Goal: Task Accomplishment & Management: Manage account settings

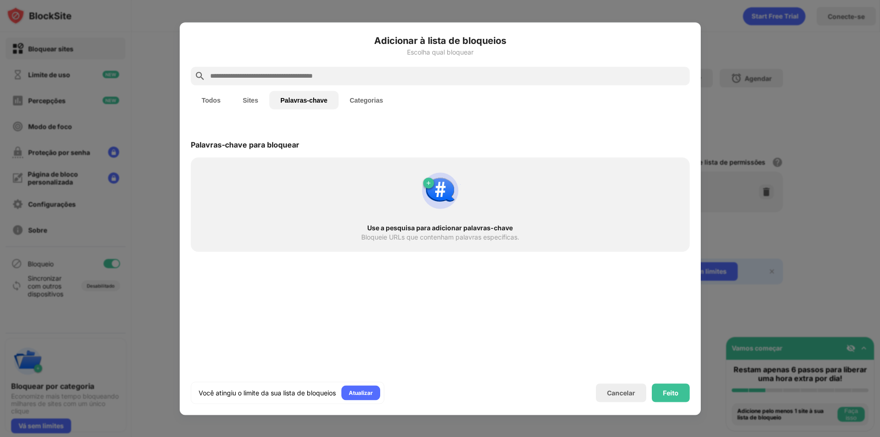
click at [250, 98] on font "Sites" at bounding box center [250, 99] width 15 height 7
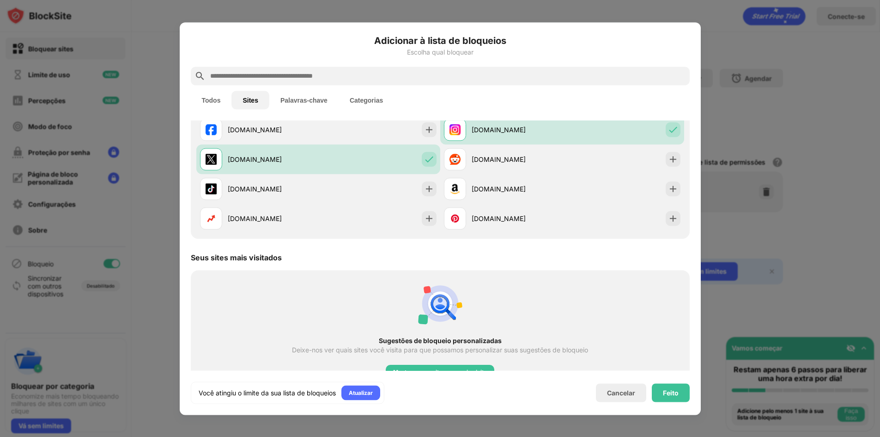
scroll to position [86, 0]
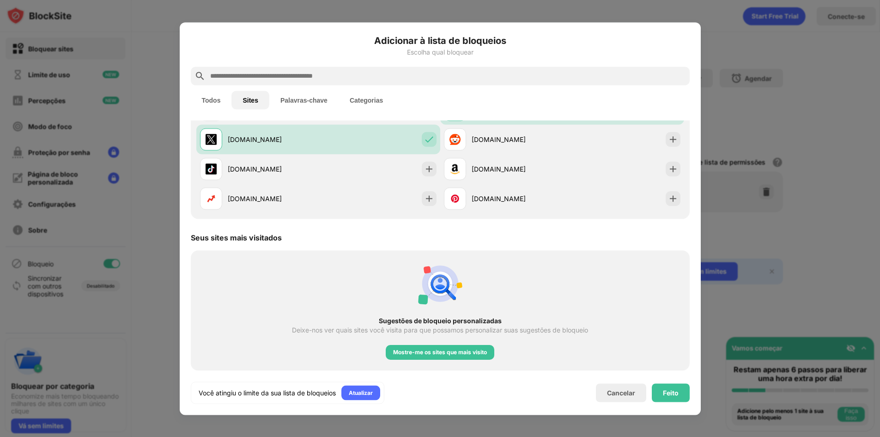
click at [280, 72] on input "text" at bounding box center [447, 75] width 477 height 11
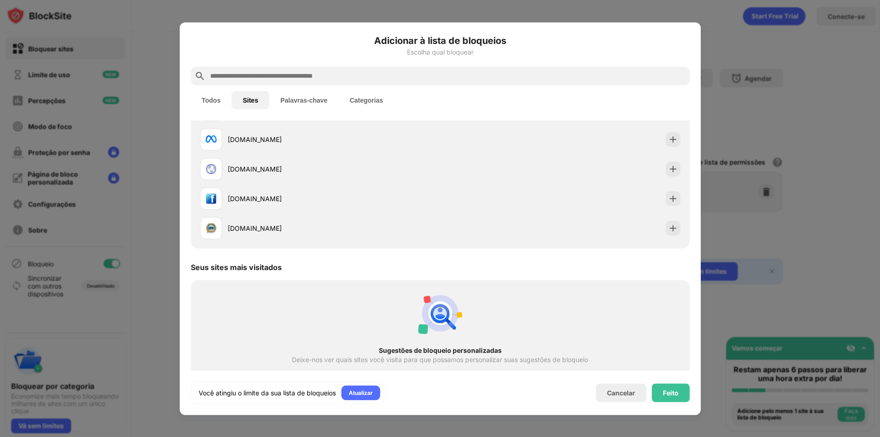
click at [301, 98] on font "Palavras-chave" at bounding box center [303, 99] width 47 height 7
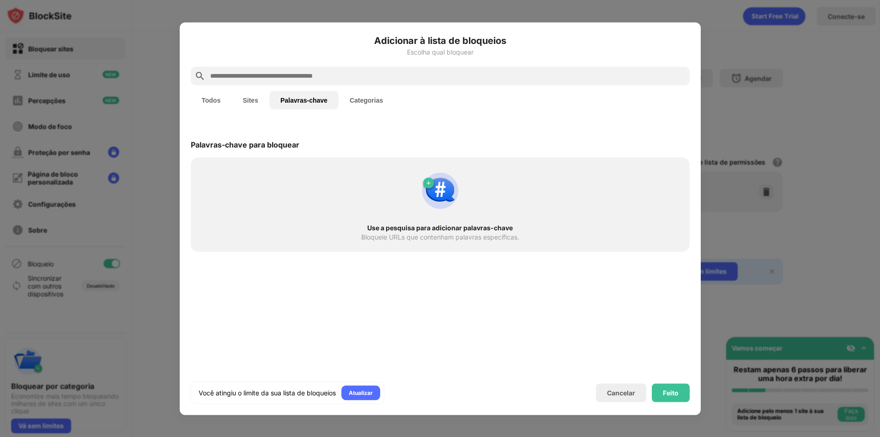
click at [284, 75] on input "text" at bounding box center [447, 75] width 477 height 11
click at [665, 398] on div "Feito" at bounding box center [671, 392] width 38 height 18
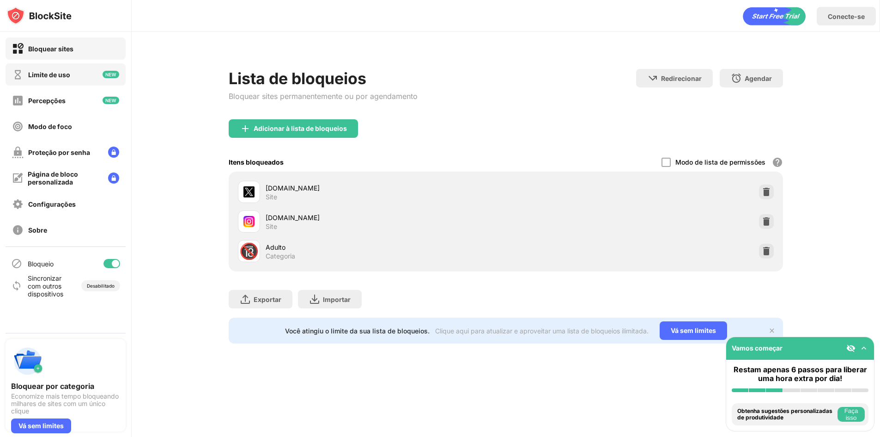
click at [51, 78] on font "Limite de uso" at bounding box center [49, 75] width 42 height 8
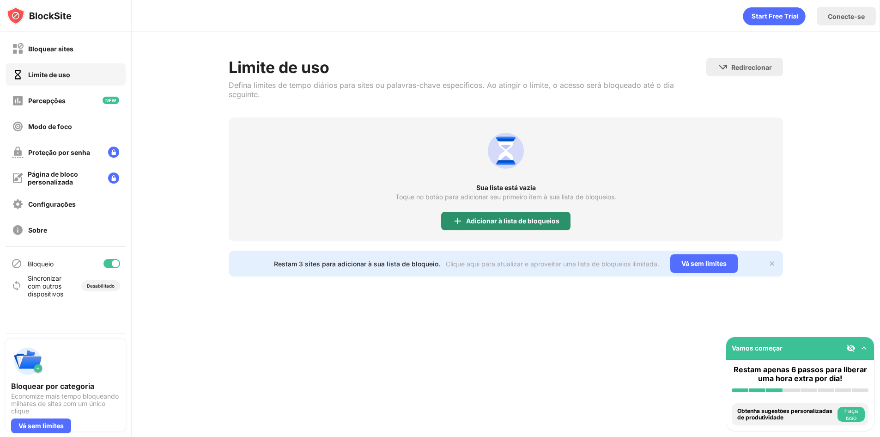
click at [474, 217] on div "Adicionar à lista de bloqueios" at bounding box center [505, 221] width 129 height 18
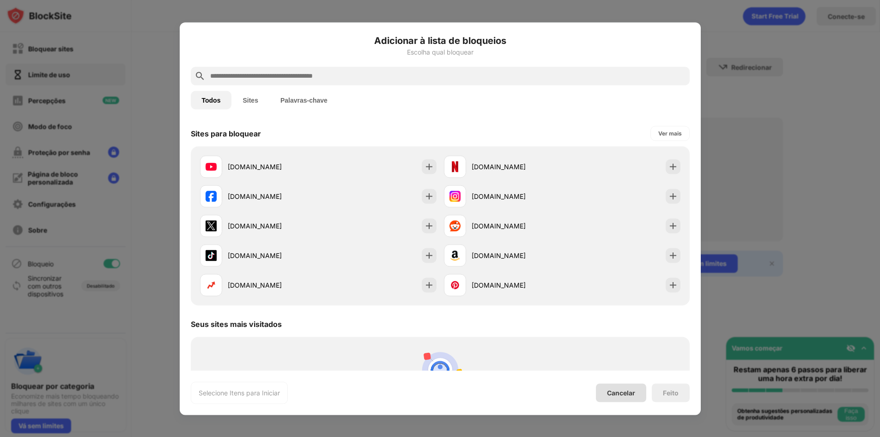
click at [614, 395] on font "Cancelar" at bounding box center [621, 392] width 28 height 8
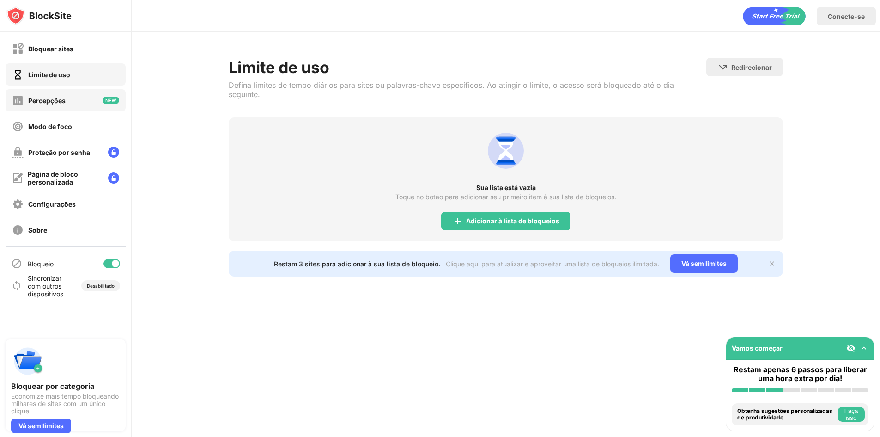
click at [87, 106] on div "Percepções" at bounding box center [66, 100] width 120 height 22
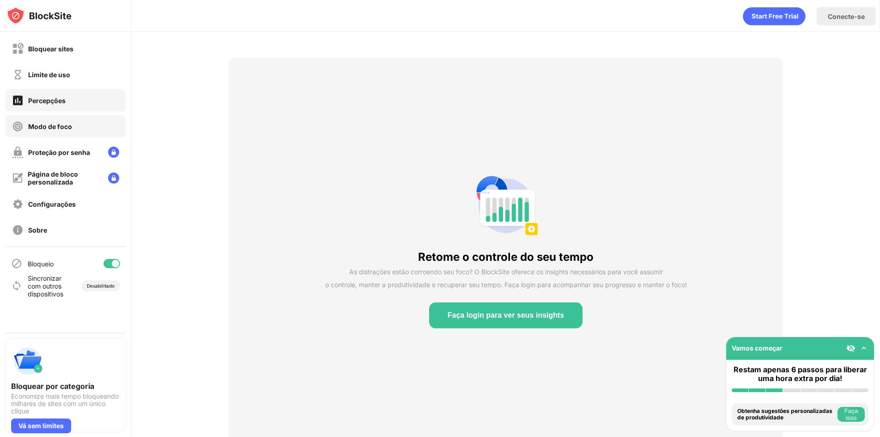
click at [79, 128] on div "Modo de foco" at bounding box center [66, 126] width 120 height 22
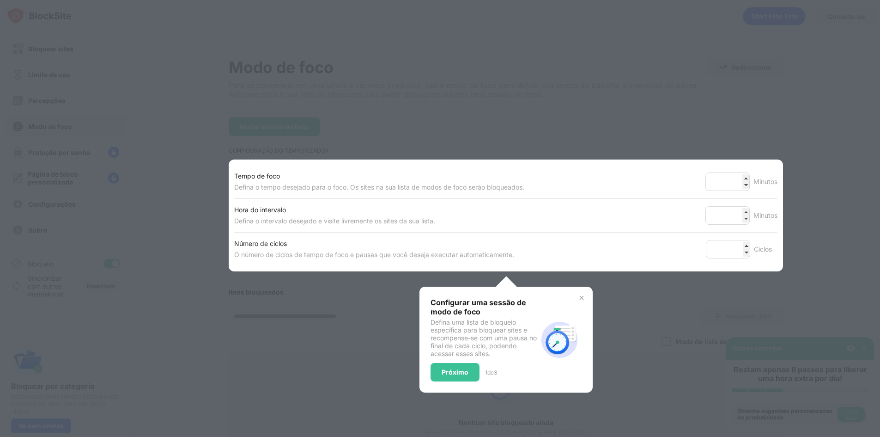
click at [513, 196] on div "Tempo de foco Defina o tempo desejado para o foco. Os sites na sua lista de mod…" at bounding box center [505, 181] width 543 height 33
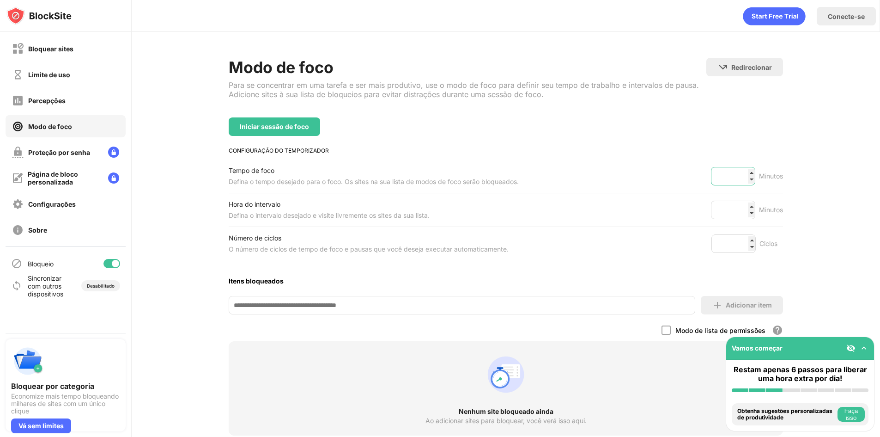
drag, startPoint x: 737, startPoint y: 180, endPoint x: 709, endPoint y: 176, distance: 28.0
click at [711, 176] on input "**" at bounding box center [733, 176] width 44 height 18
click at [697, 176] on div "Tempo de foco Defina o tempo desejado para o foco. Os sites na sua lista de mod…" at bounding box center [506, 175] width 554 height 33
click at [45, 51] on font "Bloquear sites" at bounding box center [50, 49] width 45 height 8
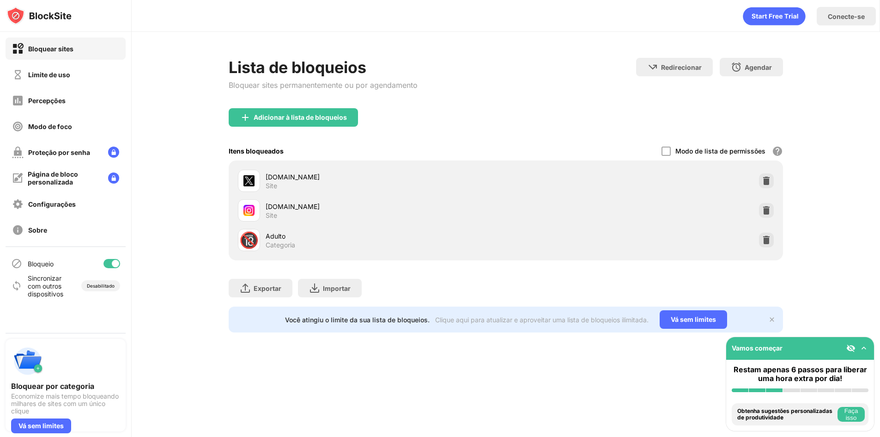
click at [518, 38] on div "Lista de bloqueios Bloquear sites permanentemente ou por agendamento Redirecion…" at bounding box center [506, 195] width 748 height 326
click at [771, 17] on g "animação" at bounding box center [704, 16] width 133 height 24
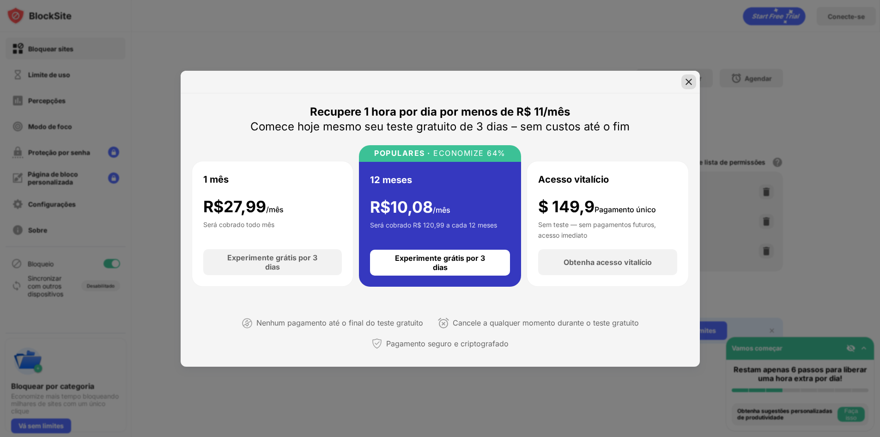
click at [685, 81] on img at bounding box center [688, 81] width 9 height 9
